Goal: Information Seeking & Learning: Learn about a topic

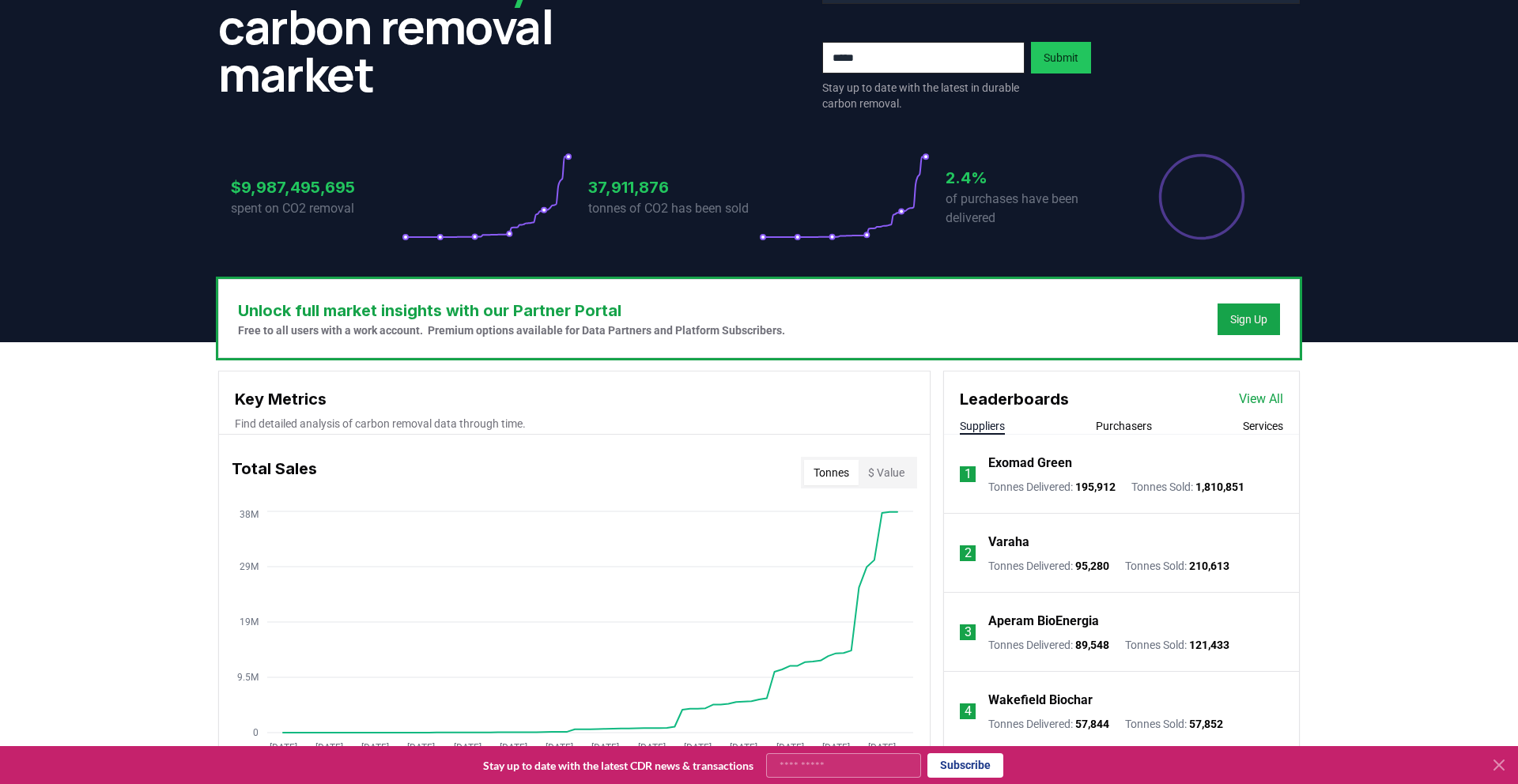
scroll to position [535, 0]
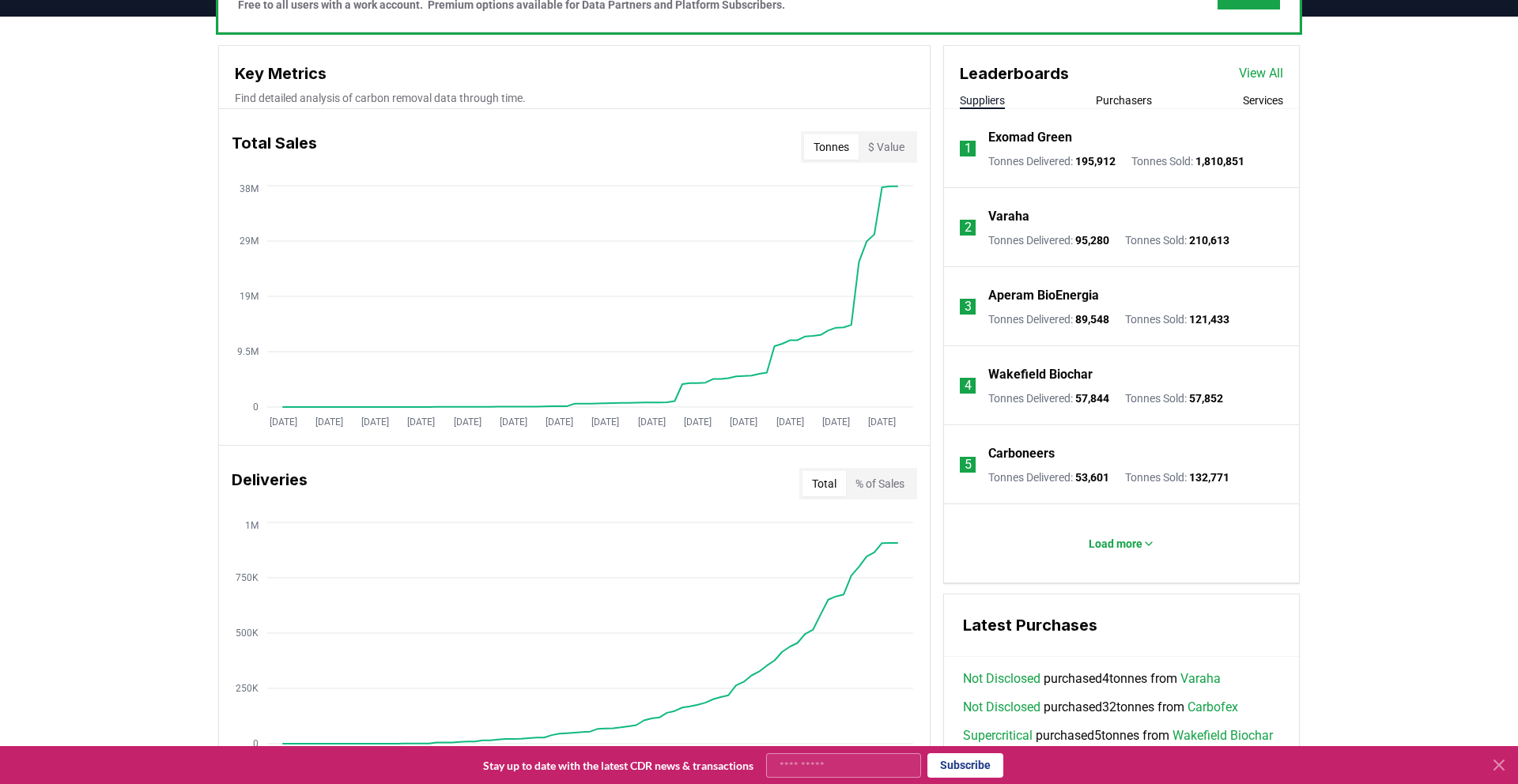
click at [1123, 91] on div "Leaderboards View All Suppliers Purchasers Services" at bounding box center [1121, 78] width 355 height 63
click at [1124, 95] on button "Purchasers" at bounding box center [1123, 100] width 56 height 16
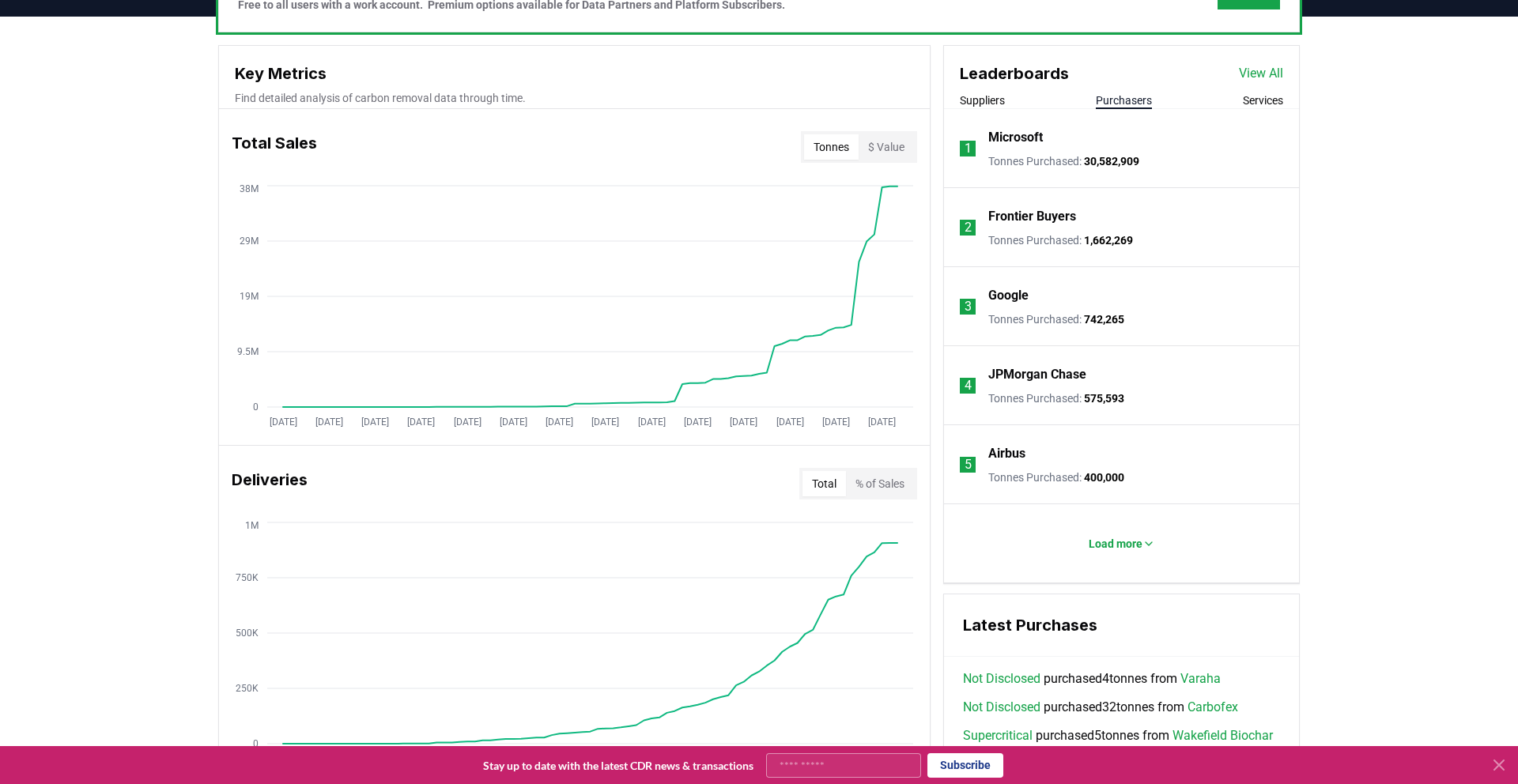
click at [1108, 160] on span "30,582,909" at bounding box center [1112, 160] width 55 height 13
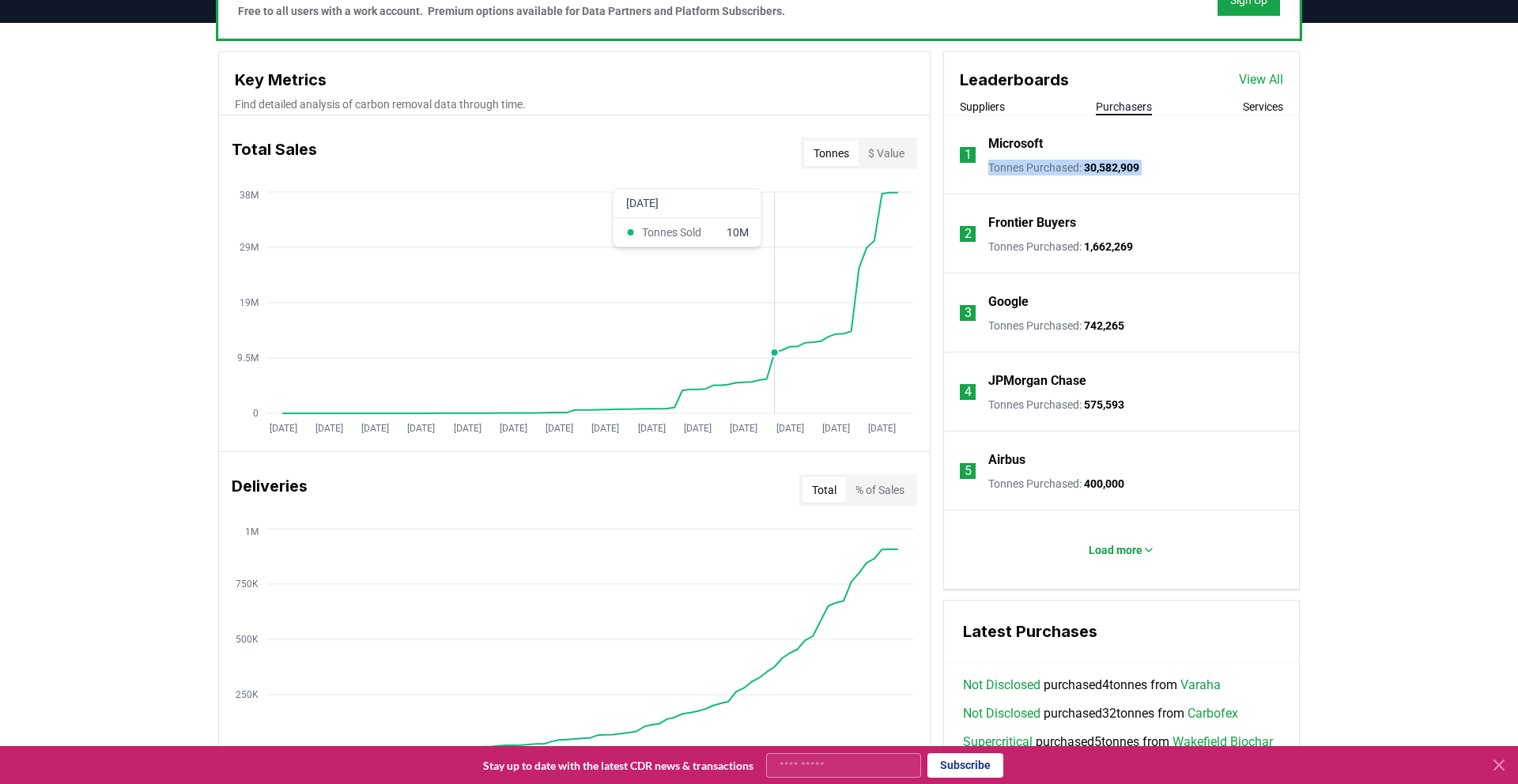
scroll to position [687, 0]
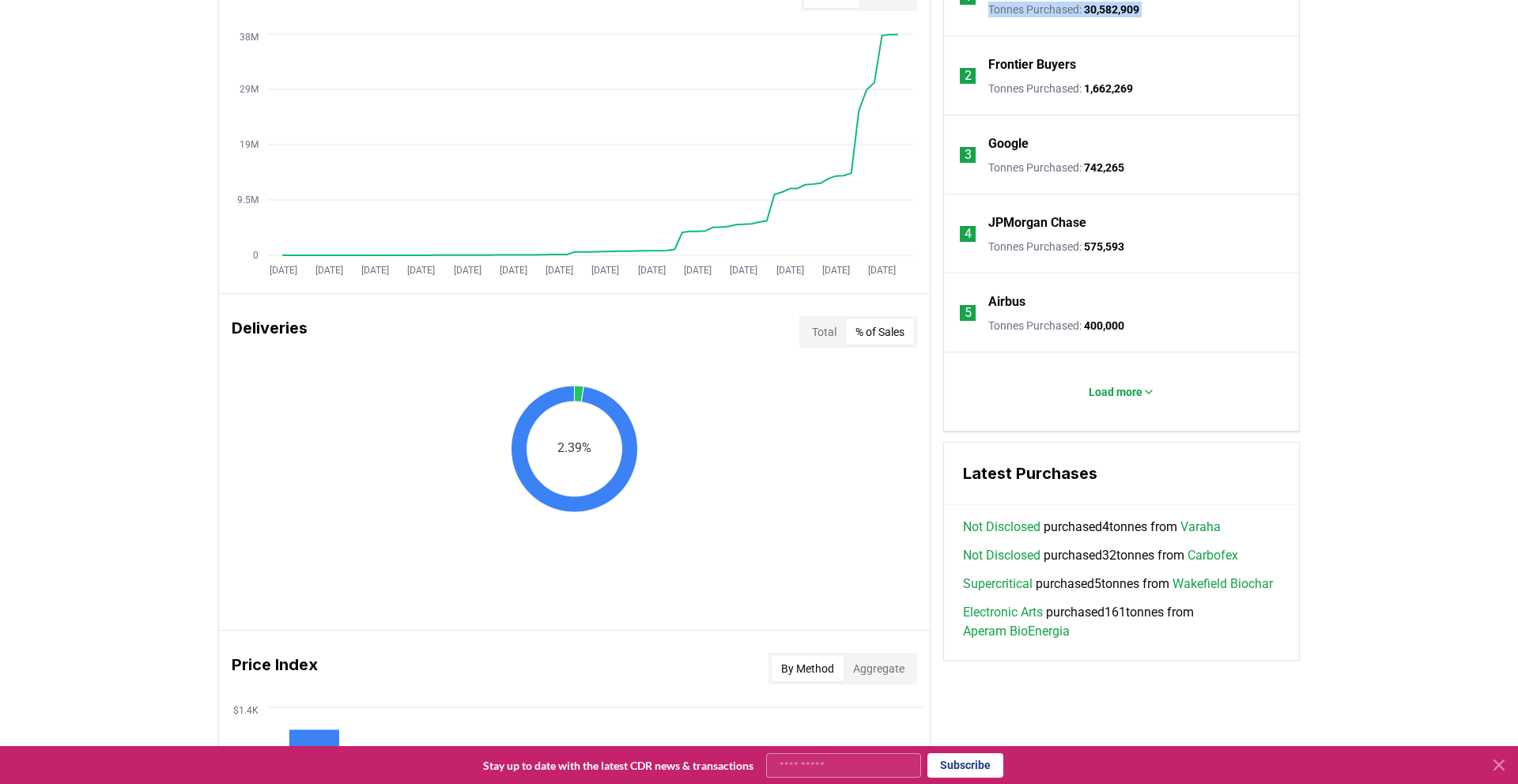
click at [886, 332] on button "% of Sales" at bounding box center [880, 332] width 68 height 26
click at [819, 332] on button "Total" at bounding box center [824, 332] width 43 height 26
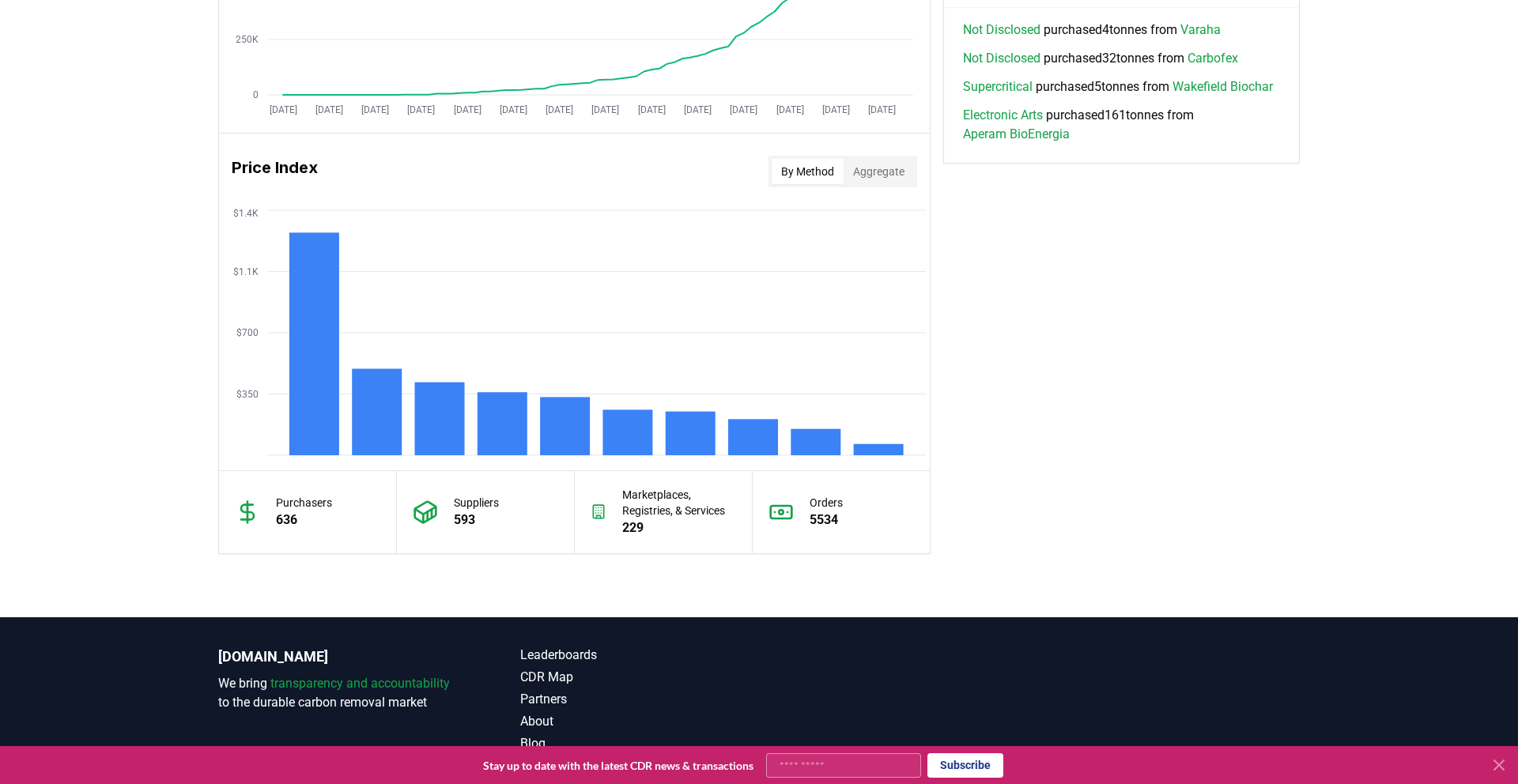
scroll to position [1183, 0]
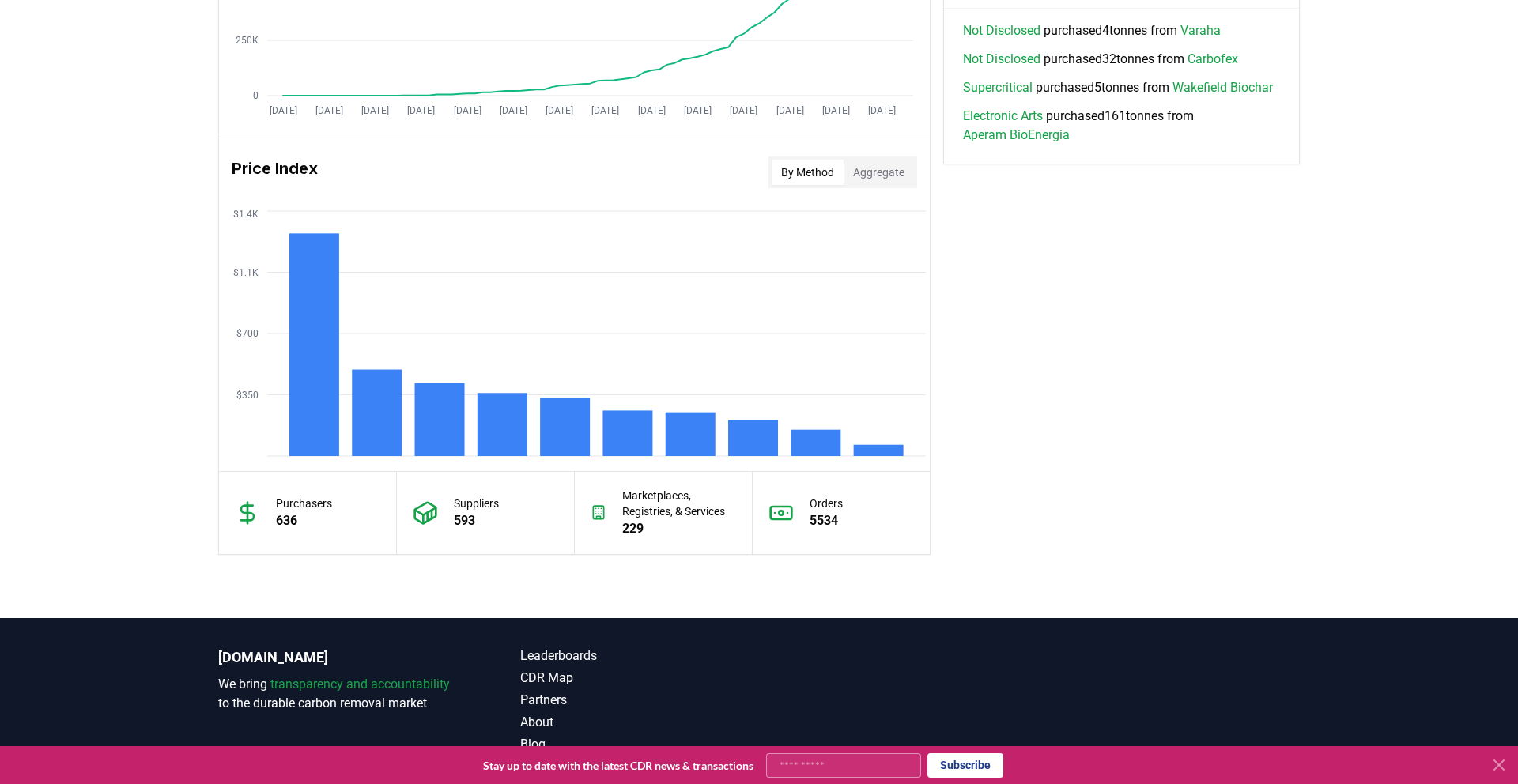
click at [284, 526] on p "636" at bounding box center [303, 520] width 56 height 19
drag, startPoint x: 284, startPoint y: 526, endPoint x: 544, endPoint y: 665, distance: 294.8
click at [284, 526] on p "636" at bounding box center [303, 520] width 56 height 19
